Goal: Task Accomplishment & Management: Manage account settings

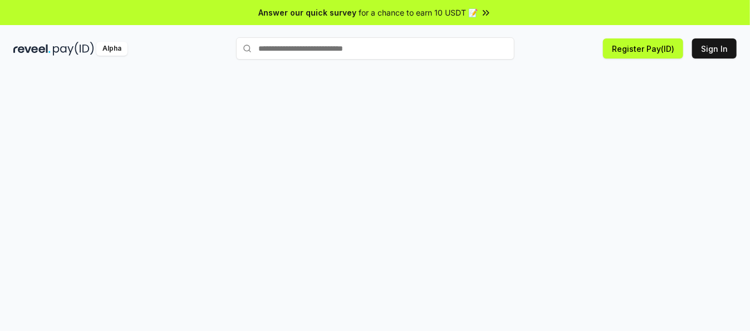
click at [287, 51] on input "text" at bounding box center [375, 48] width 278 height 22
click at [317, 51] on input "text" at bounding box center [375, 48] width 278 height 22
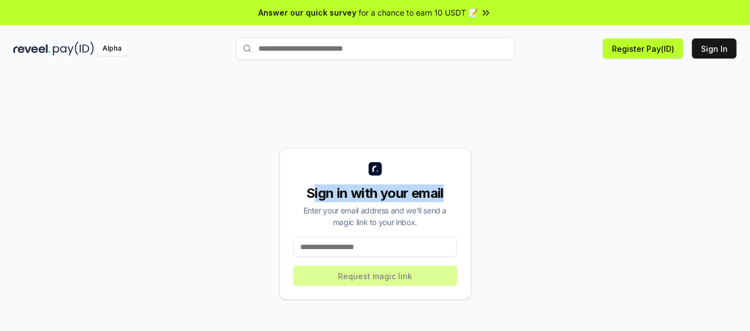
drag, startPoint x: 311, startPoint y: 188, endPoint x: 482, endPoint y: 189, distance: 171.4
click at [482, 189] on div "Sign in with your email Enter your email address and we’ll send a magic link to…" at bounding box center [374, 223] width 723 height 277
click at [488, 204] on div "Sign in with your email Enter your email address and we’ll send a magic link to…" at bounding box center [374, 223] width 723 height 277
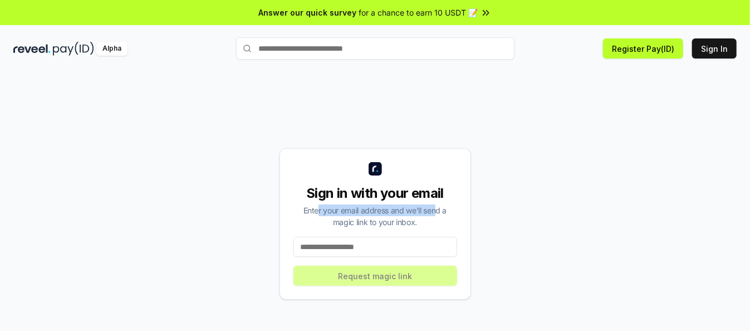
drag, startPoint x: 317, startPoint y: 204, endPoint x: 439, endPoint y: 208, distance: 122.5
click at [439, 208] on div "Enter your email address and we’ll send a magic link to your inbox." at bounding box center [375, 215] width 164 height 23
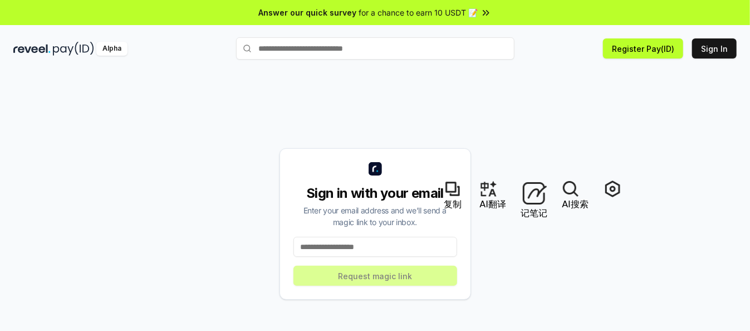
click at [441, 221] on div "Enter your email address and we’ll send a magic link to your inbox." at bounding box center [375, 215] width 164 height 23
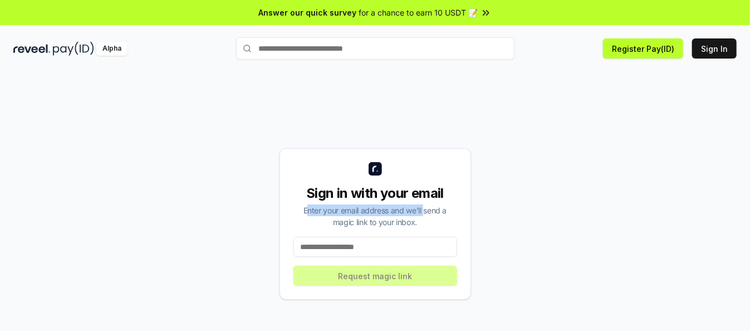
drag, startPoint x: 306, startPoint y: 208, endPoint x: 426, endPoint y: 212, distance: 119.7
click at [426, 212] on div "Enter your email address and we’ll send a magic link to your inbox." at bounding box center [375, 215] width 164 height 23
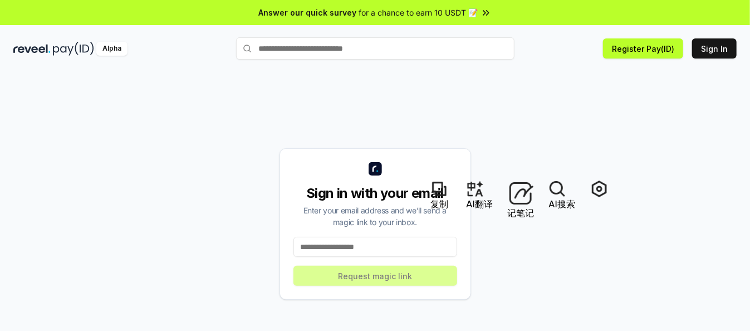
click at [430, 221] on div "Enter your email address and we’ll send a magic link to your inbox." at bounding box center [375, 215] width 164 height 23
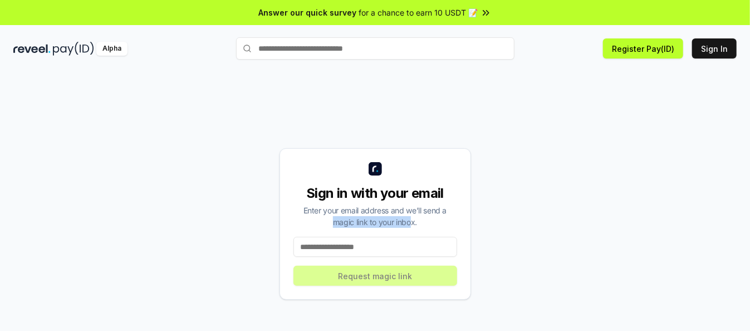
drag, startPoint x: 327, startPoint y: 217, endPoint x: 415, endPoint y: 219, distance: 87.4
click at [415, 219] on div "Enter your email address and we’ll send a magic link to your inbox." at bounding box center [375, 215] width 164 height 23
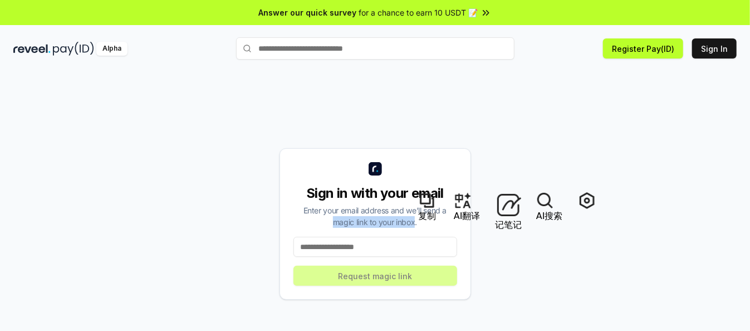
click at [415, 219] on div "Enter your email address and we’ll send a magic link to your inbox." at bounding box center [375, 215] width 164 height 23
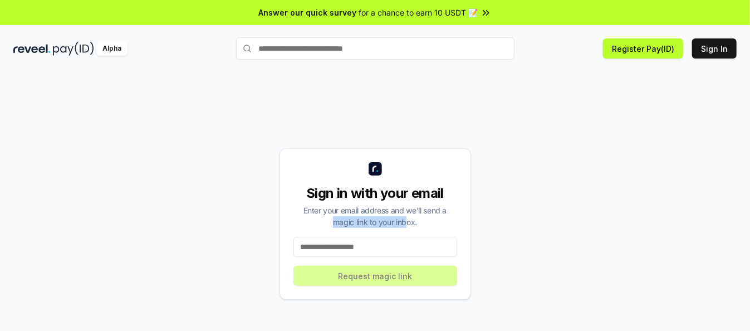
drag, startPoint x: 316, startPoint y: 217, endPoint x: 408, endPoint y: 220, distance: 92.4
click at [408, 220] on div "Enter your email address and we’ll send a magic link to your inbox." at bounding box center [375, 215] width 164 height 23
click at [418, 224] on div "Enter your email address and we’ll send a magic link to your inbox." at bounding box center [375, 215] width 164 height 23
drag, startPoint x: 327, startPoint y: 218, endPoint x: 429, endPoint y: 220, distance: 101.9
click at [428, 220] on div "Enter your email address and we’ll send a magic link to your inbox." at bounding box center [375, 215] width 164 height 23
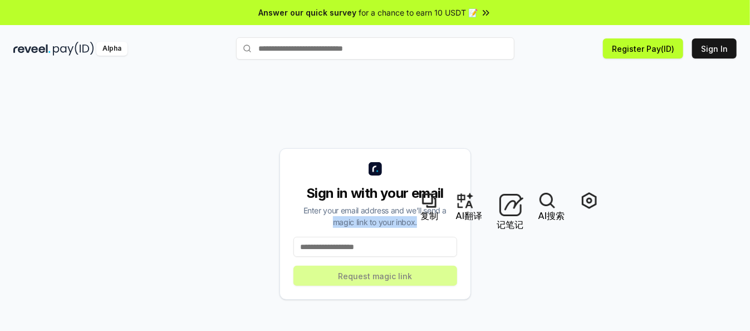
click at [434, 225] on div "Enter your email address and we’ll send a magic link to your inbox." at bounding box center [375, 215] width 164 height 23
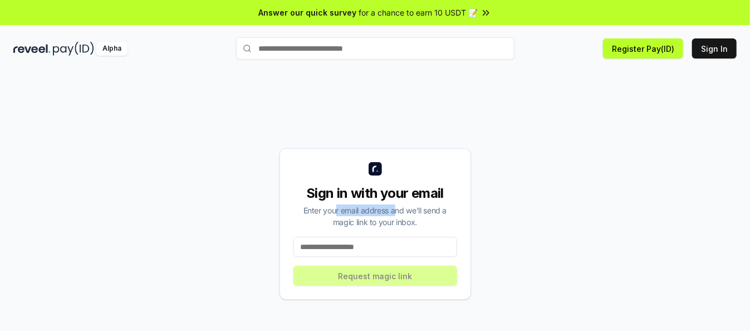
drag, startPoint x: 335, startPoint y: 210, endPoint x: 440, endPoint y: 214, distance: 104.7
click at [425, 214] on div "Enter your email address and we’ll send a magic link to your inbox." at bounding box center [375, 215] width 164 height 23
click at [440, 214] on div "Enter your email address and we’ll send a magic link to your inbox." at bounding box center [375, 215] width 164 height 23
click at [356, 245] on input at bounding box center [375, 247] width 164 height 20
click at [331, 251] on input at bounding box center [375, 247] width 164 height 20
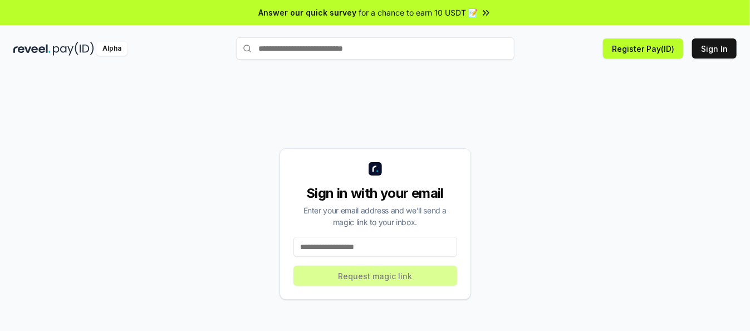
click at [355, 249] on input at bounding box center [375, 247] width 164 height 20
drag, startPoint x: 508, startPoint y: 121, endPoint x: 458, endPoint y: 144, distance: 54.3
click at [458, 144] on div "Sign in with your email Enter your email address and we’ll send a magic link to…" at bounding box center [374, 223] width 723 height 277
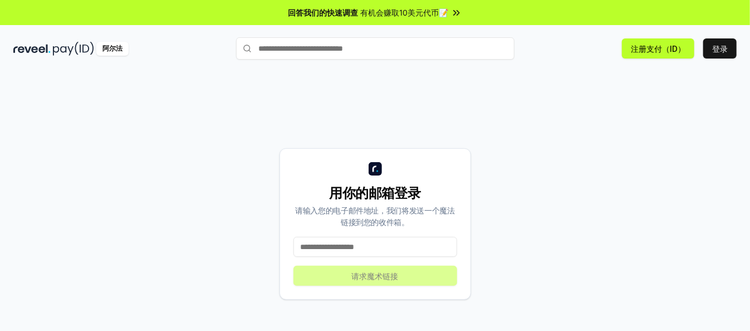
click at [355, 246] on input at bounding box center [375, 247] width 164 height 20
click at [357, 245] on input at bounding box center [375, 247] width 164 height 20
click at [287, 53] on input "text" at bounding box center [375, 48] width 278 height 22
click at [729, 45] on button "Sign In 登录" at bounding box center [719, 48] width 33 height 20
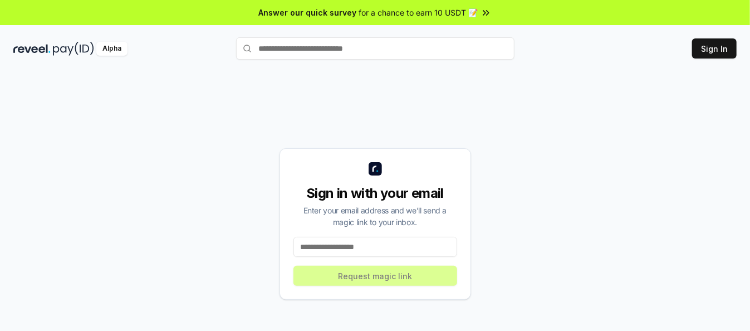
click at [364, 248] on input at bounding box center [375, 247] width 164 height 20
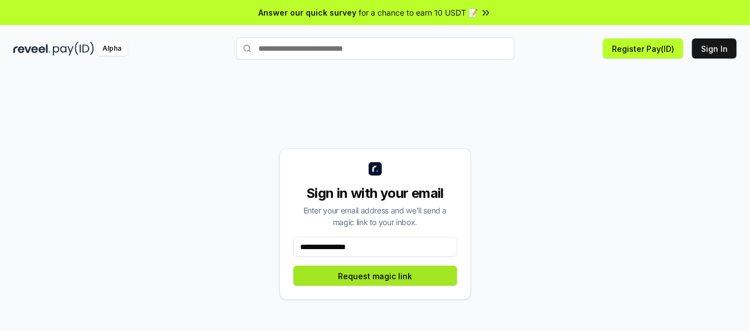
type input "**********"
click at [358, 277] on button "Request magic link" at bounding box center [375, 275] width 164 height 20
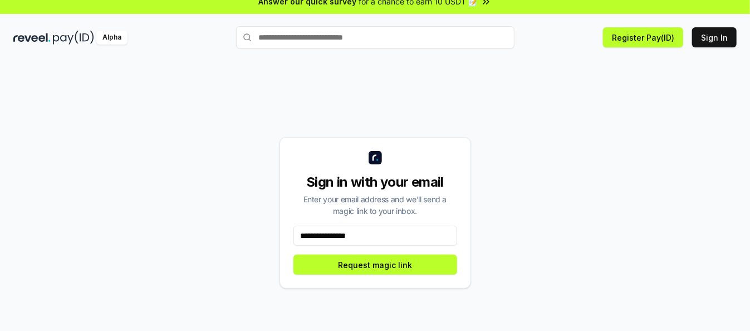
scroll to position [31, 0]
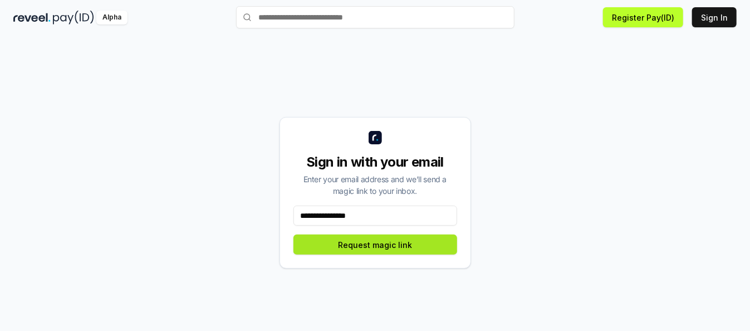
click at [386, 241] on button "Request magic link" at bounding box center [375, 244] width 164 height 20
click at [382, 250] on button "Request magic link" at bounding box center [375, 244] width 164 height 20
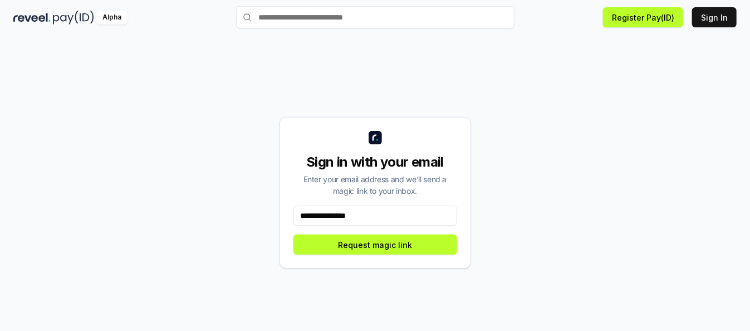
click at [240, 224] on div "**********" at bounding box center [374, 192] width 723 height 277
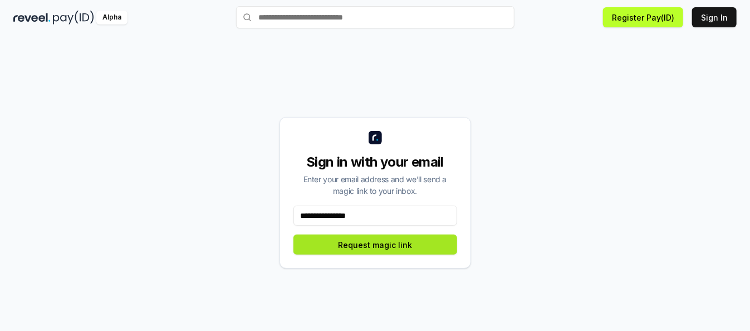
click at [369, 244] on button "Request magic link" at bounding box center [375, 244] width 164 height 20
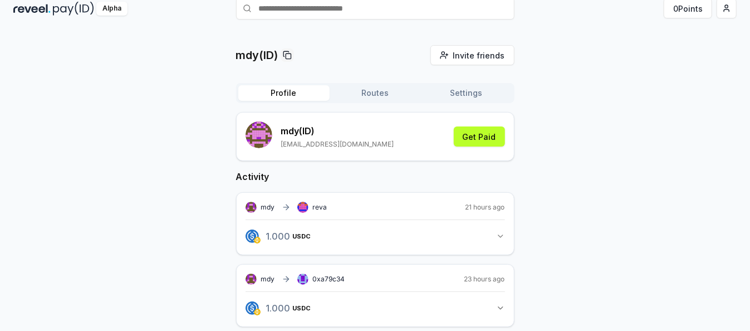
scroll to position [58, 0]
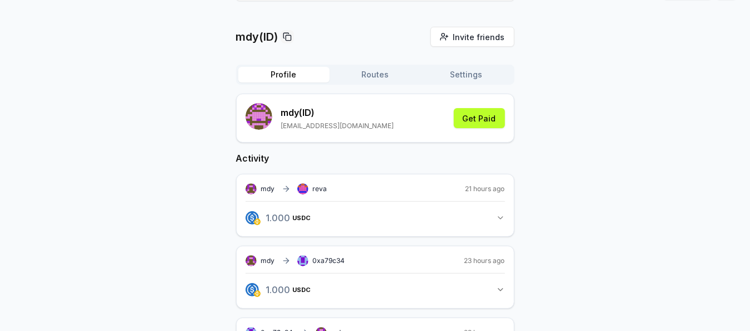
click at [495, 214] on button "1.000 USDC 1 USDC" at bounding box center [374, 217] width 259 height 19
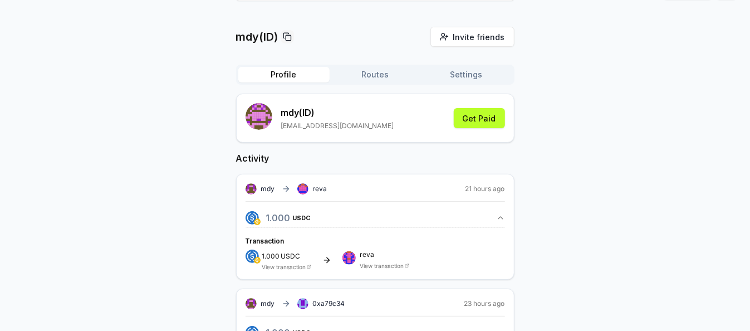
click at [447, 188] on div "mdy reva 21 hours ago" at bounding box center [374, 188] width 259 height 11
click at [437, 204] on div "1.000 USDC 1 USDC Transaction 1.000 USDC View transaction reva View transaction" at bounding box center [374, 235] width 259 height 69
click at [442, 213] on button "1.000 USDC 1 USDC" at bounding box center [374, 217] width 259 height 19
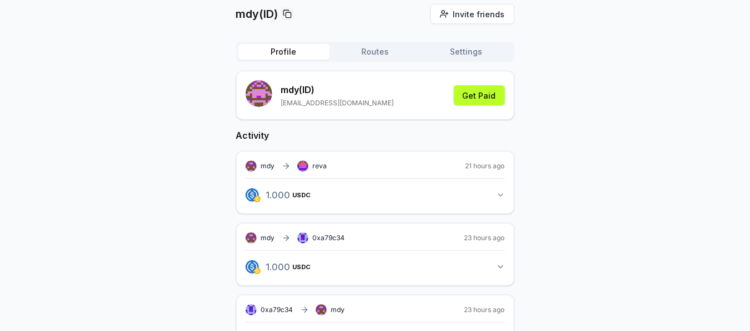
scroll to position [117, 0]
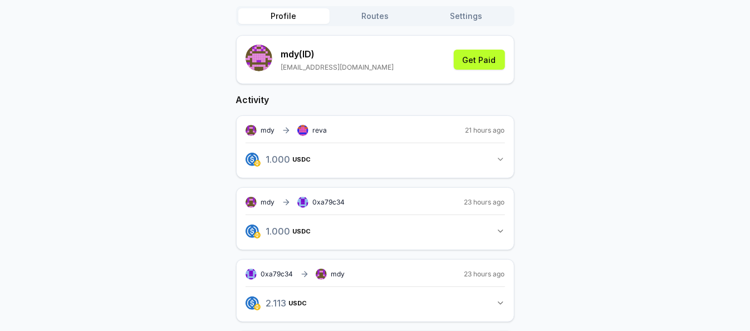
click at [307, 128] on rect at bounding box center [302, 130] width 11 height 11
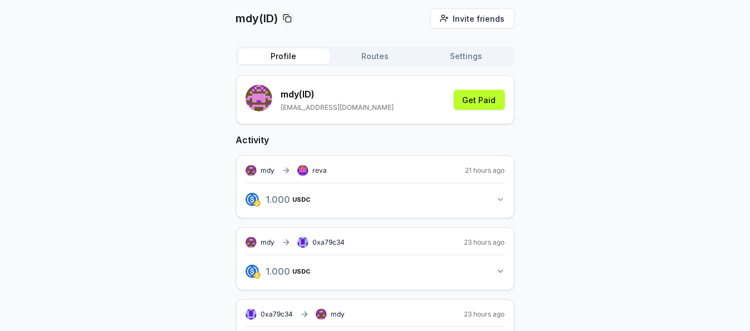
scroll to position [58, 0]
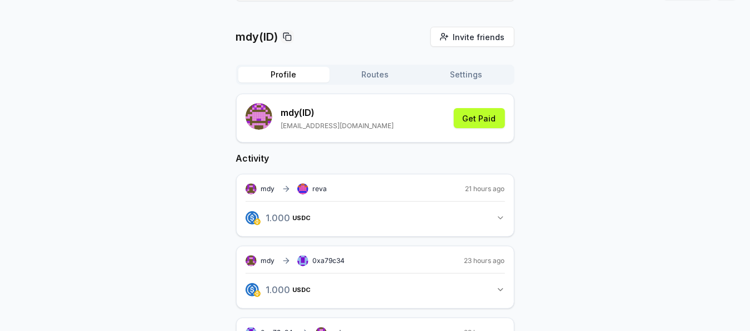
drag, startPoint x: 272, startPoint y: 187, endPoint x: 329, endPoint y: 191, distance: 58.0
click at [272, 188] on span "mdy" at bounding box center [268, 188] width 14 height 9
click at [332, 189] on div "mdy reva 21 hours ago" at bounding box center [374, 188] width 259 height 11
click at [342, 187] on div "mdy reva 21 hours ago" at bounding box center [374, 188] width 259 height 11
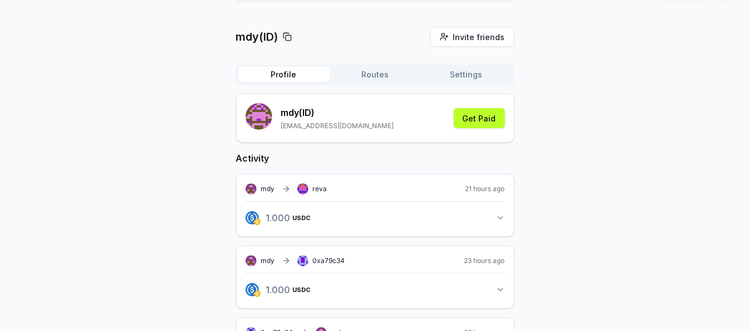
click at [416, 213] on button "1.000 USDC 1 USDC" at bounding box center [374, 217] width 259 height 19
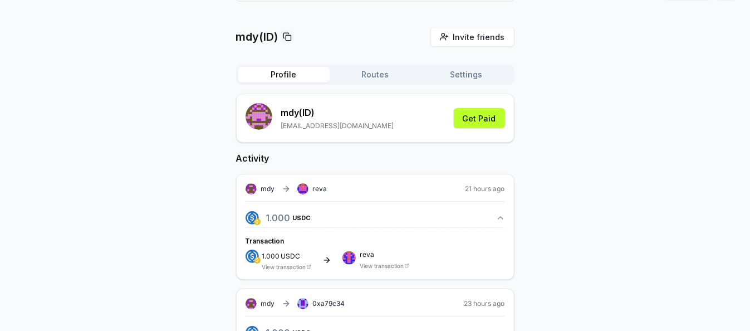
click at [405, 214] on button "1.000 USDC 1 USDC" at bounding box center [374, 217] width 259 height 19
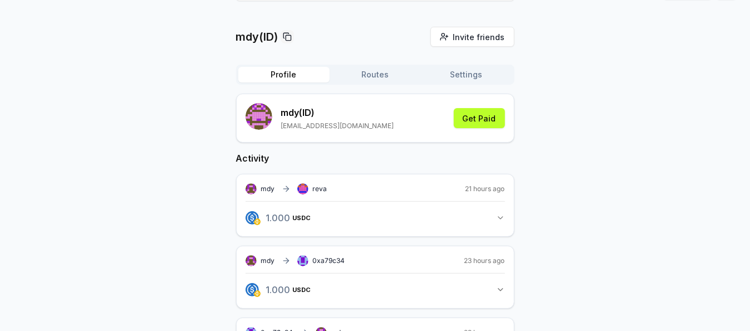
click at [482, 218] on button "1.000 USDC 1 USDC" at bounding box center [374, 217] width 259 height 19
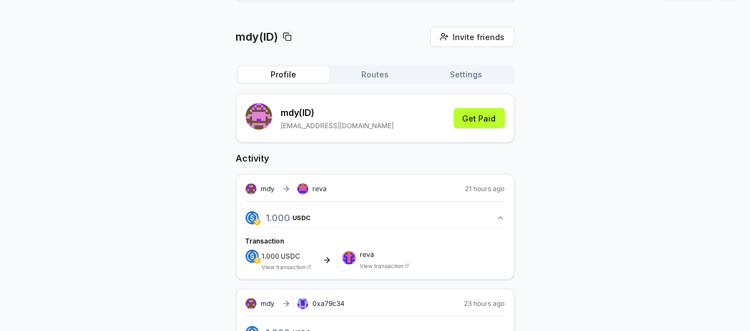
click at [287, 255] on span "USDC" at bounding box center [290, 256] width 19 height 7
click at [501, 214] on icon "button" at bounding box center [500, 217] width 9 height 9
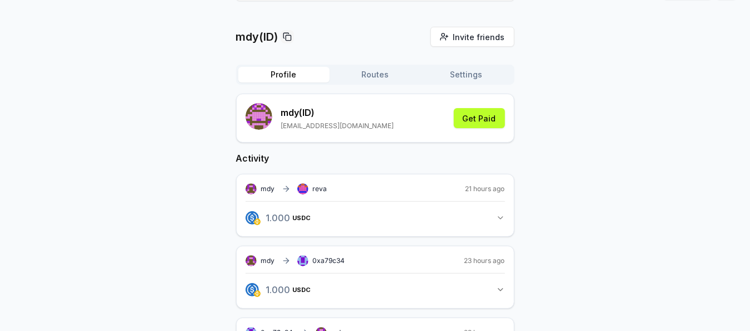
click at [500, 219] on icon "button" at bounding box center [500, 217] width 9 height 9
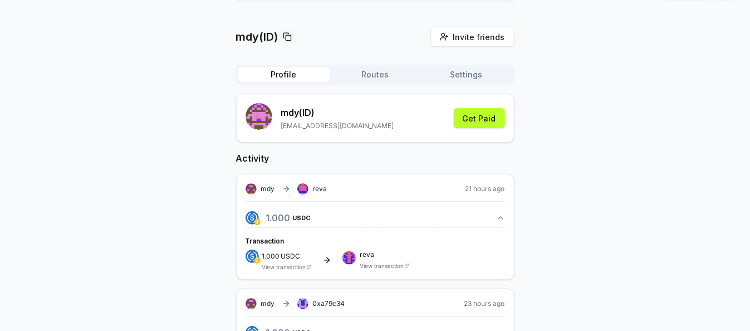
click at [500, 213] on icon "button" at bounding box center [500, 217] width 9 height 9
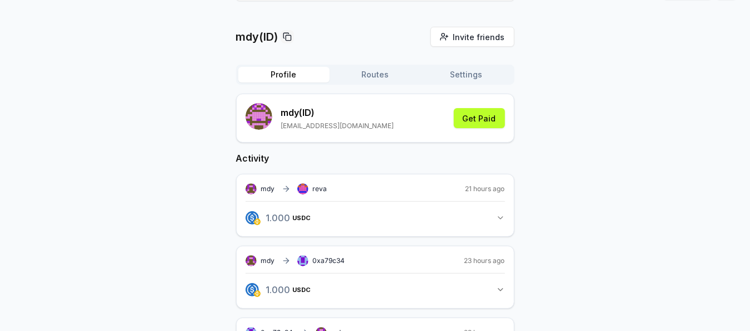
click at [31, 145] on div "mdy(ID) Invite friends Invite Profile Routes Settings mdy (ID) 893962473@qq.com…" at bounding box center [374, 248] width 723 height 443
